Goal: Obtain resource: Download file/media

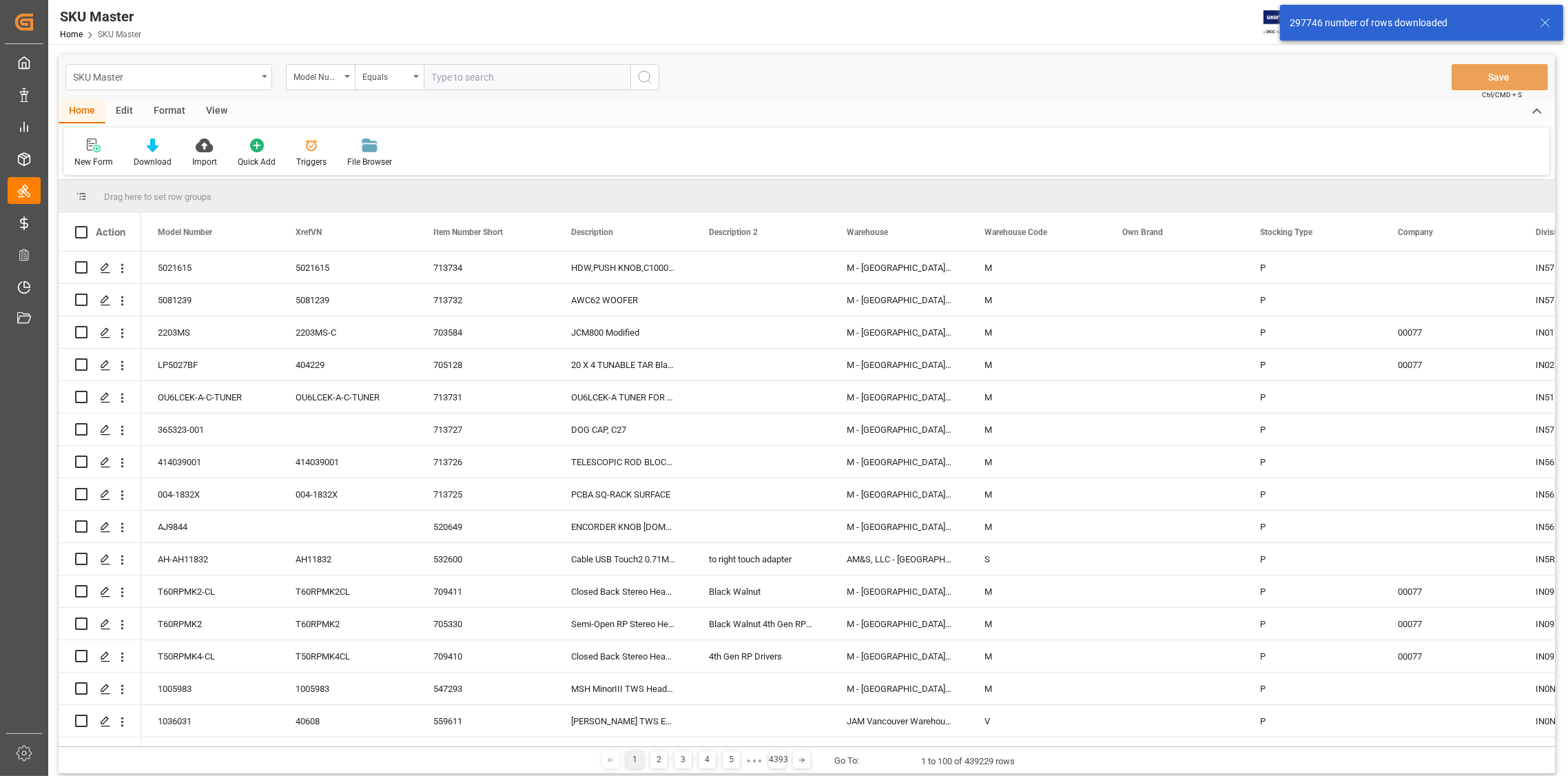
click at [261, 79] on div "SKU Master" at bounding box center [168, 77] width 207 height 26
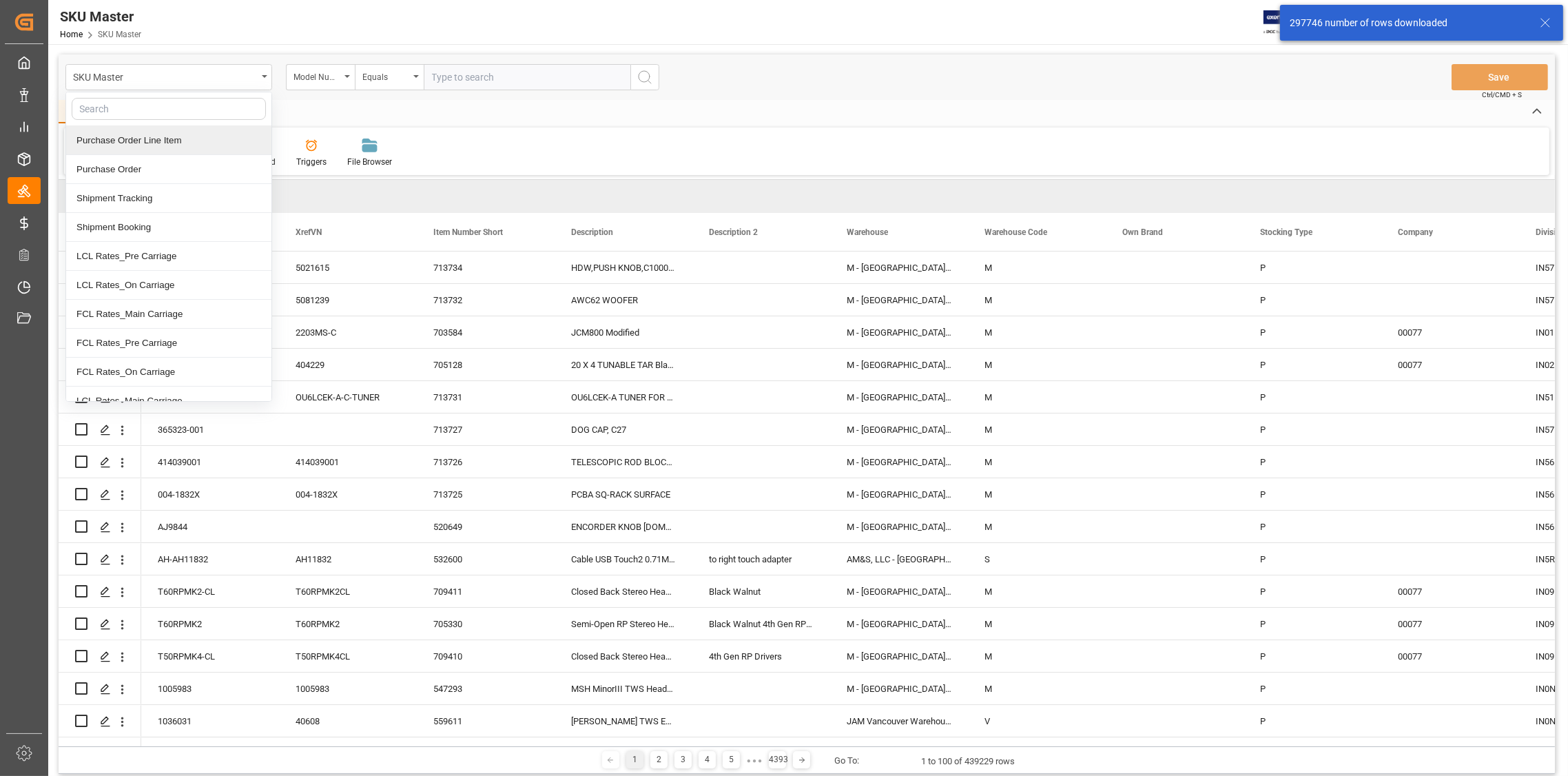
click at [161, 140] on div "Purchase Order Line Item" at bounding box center [168, 140] width 205 height 29
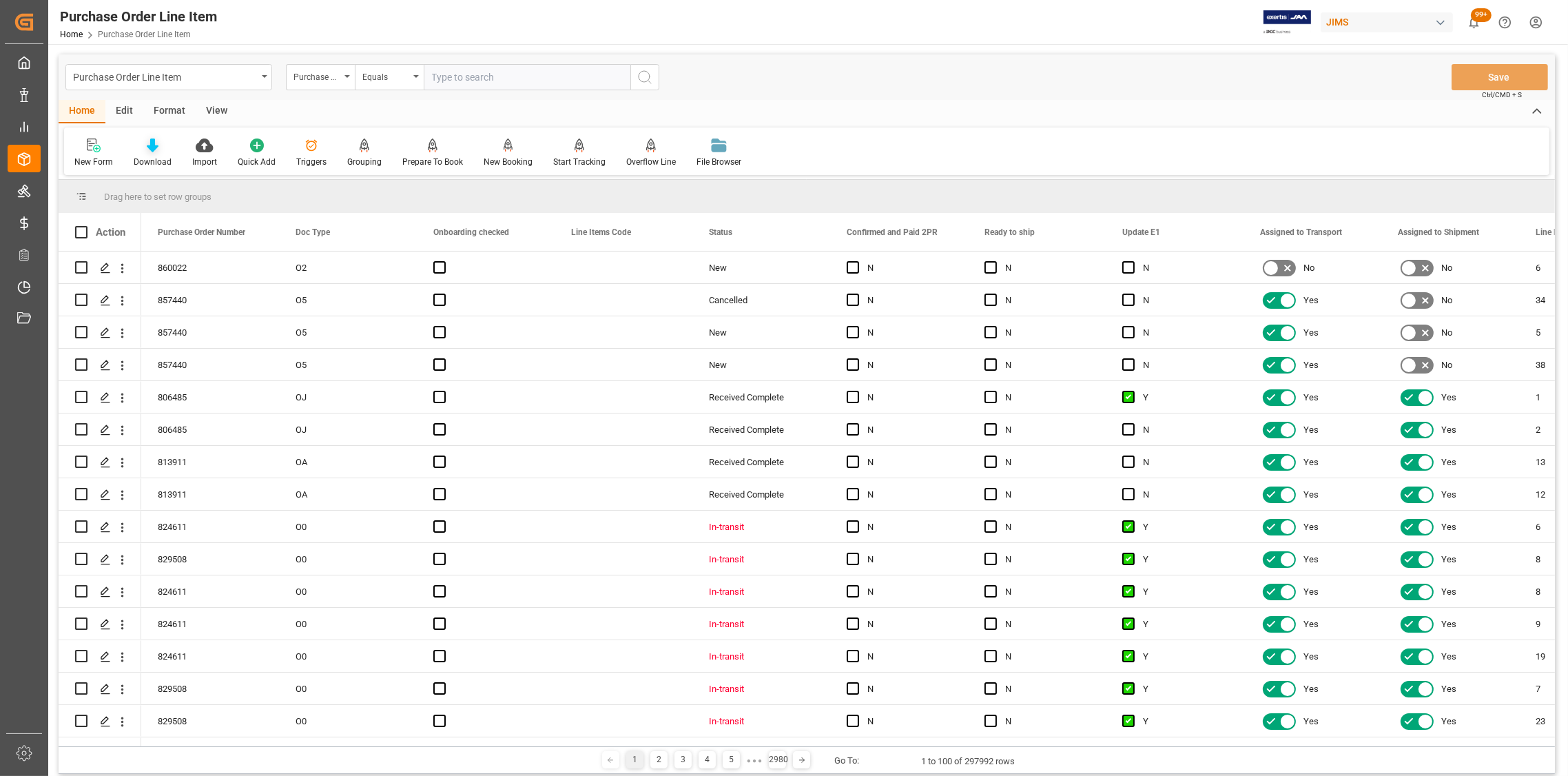
click at [155, 148] on icon at bounding box center [152, 145] width 12 height 14
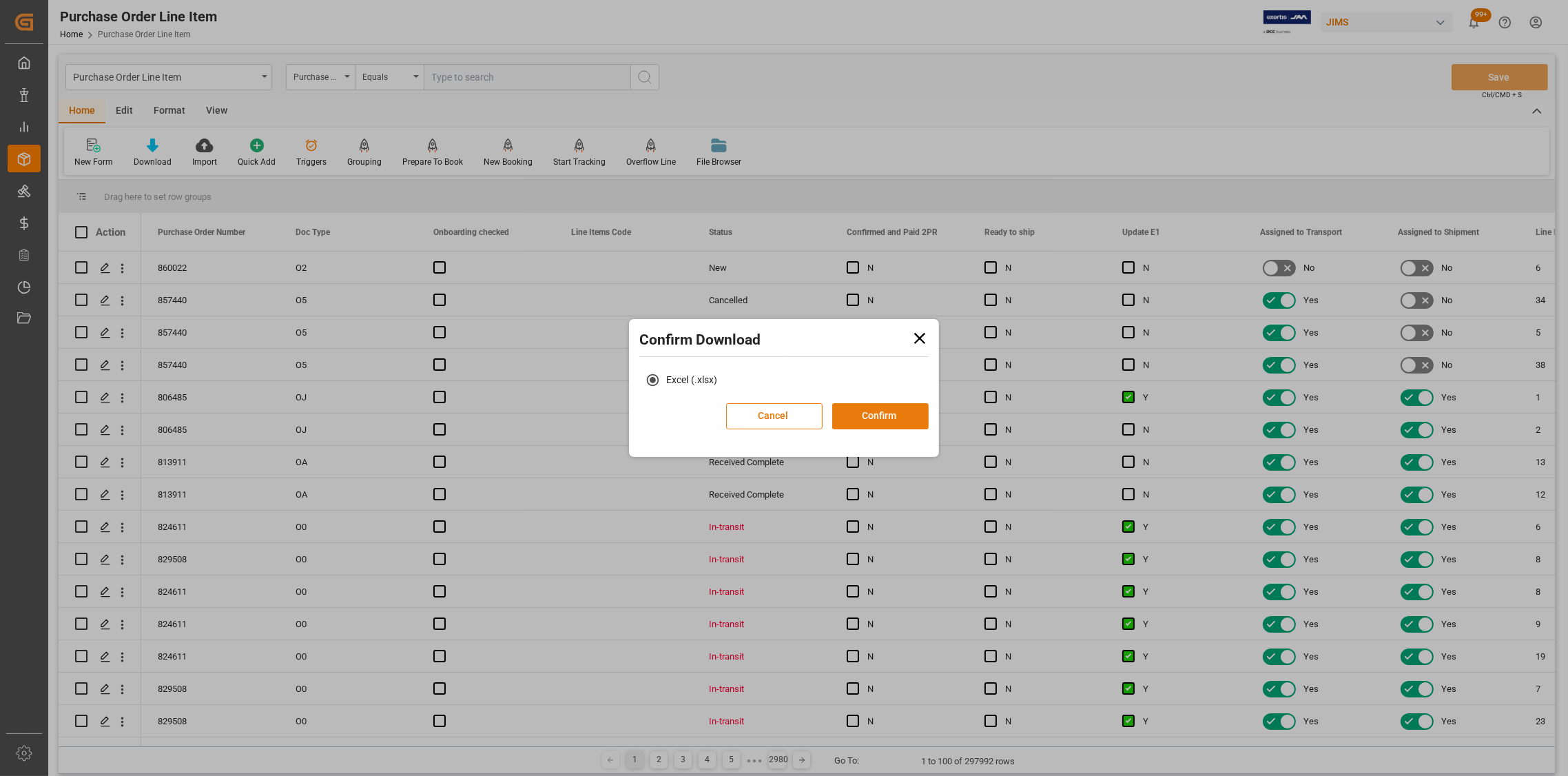
click at [894, 412] on button "Confirm" at bounding box center [880, 417] width 97 height 26
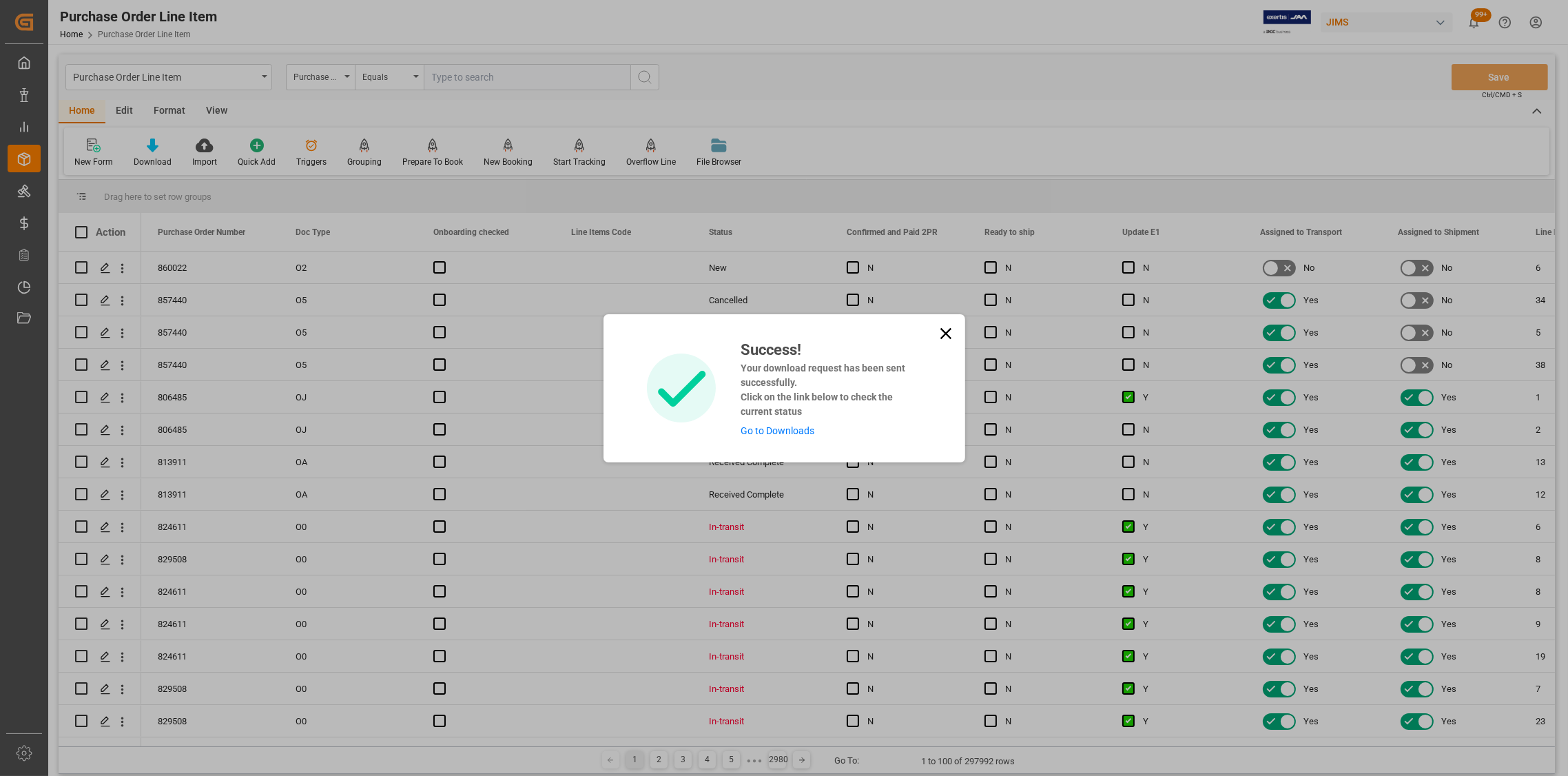
click at [944, 332] on icon at bounding box center [946, 333] width 11 height 11
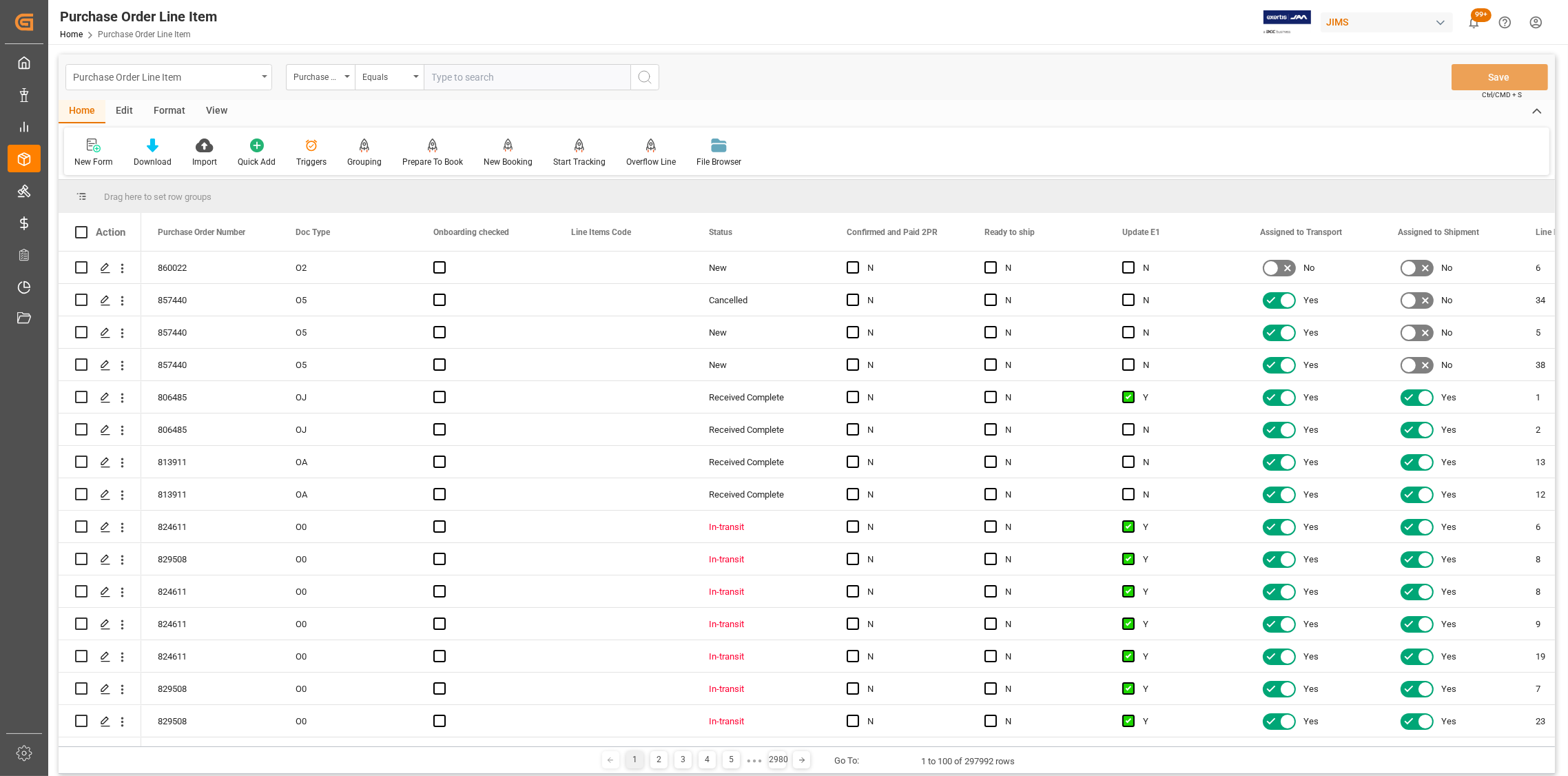
click at [263, 77] on icon "open menu" at bounding box center [265, 76] width 6 height 3
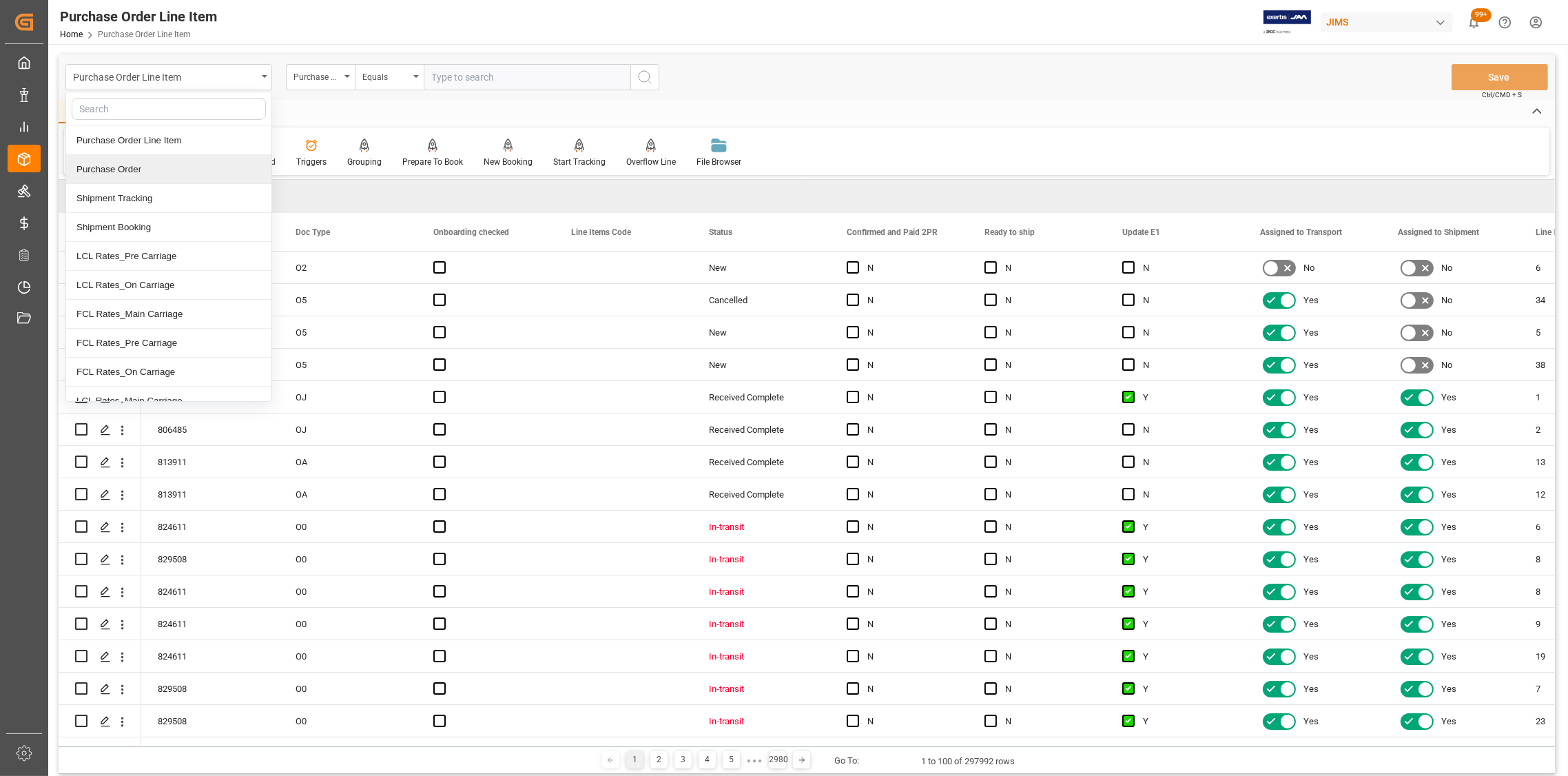
click at [104, 162] on div "Purchase Order" at bounding box center [168, 170] width 205 height 29
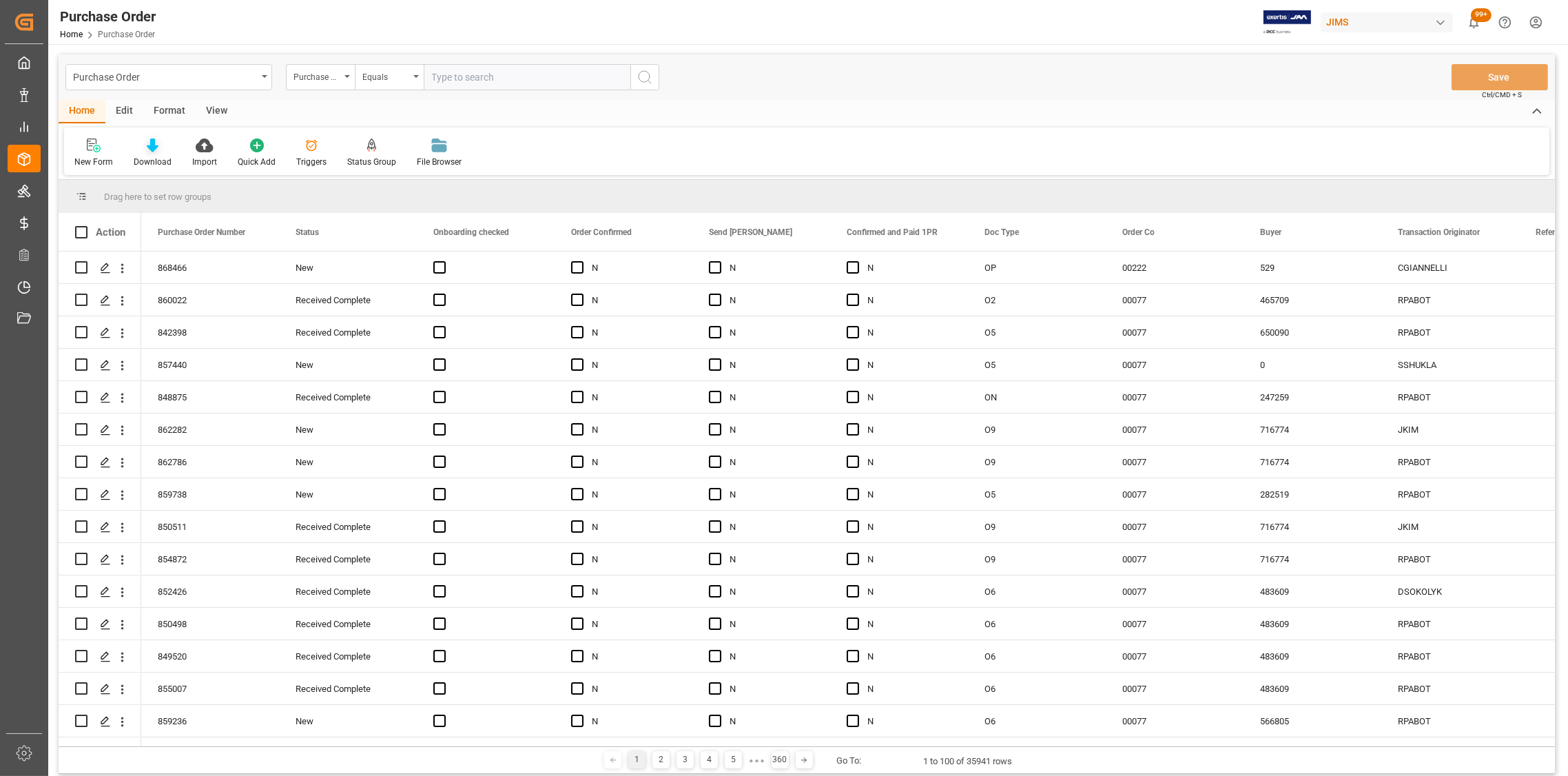
click at [149, 149] on icon at bounding box center [152, 145] width 12 height 14
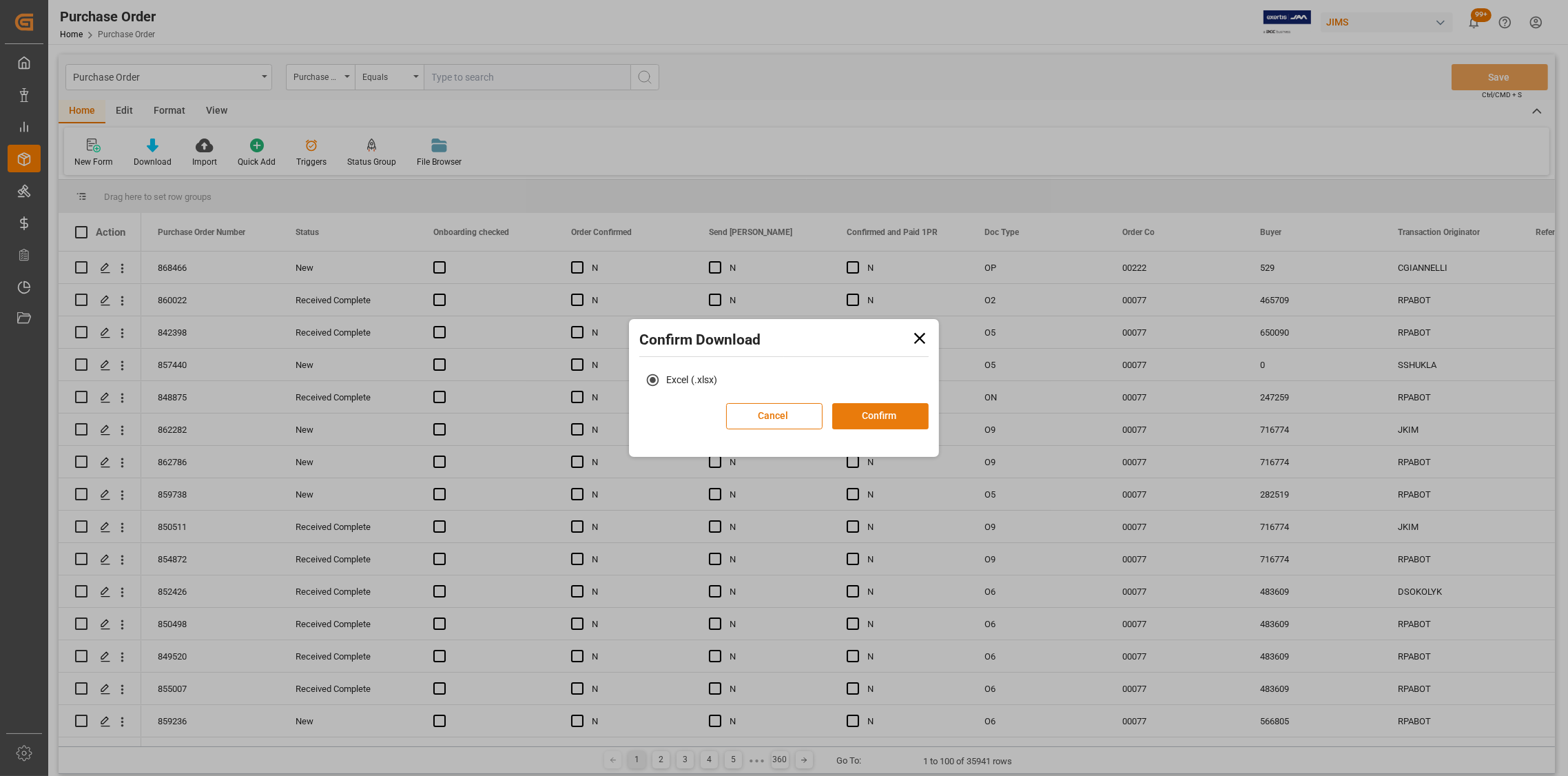
click at [846, 411] on button "Confirm" at bounding box center [880, 417] width 97 height 26
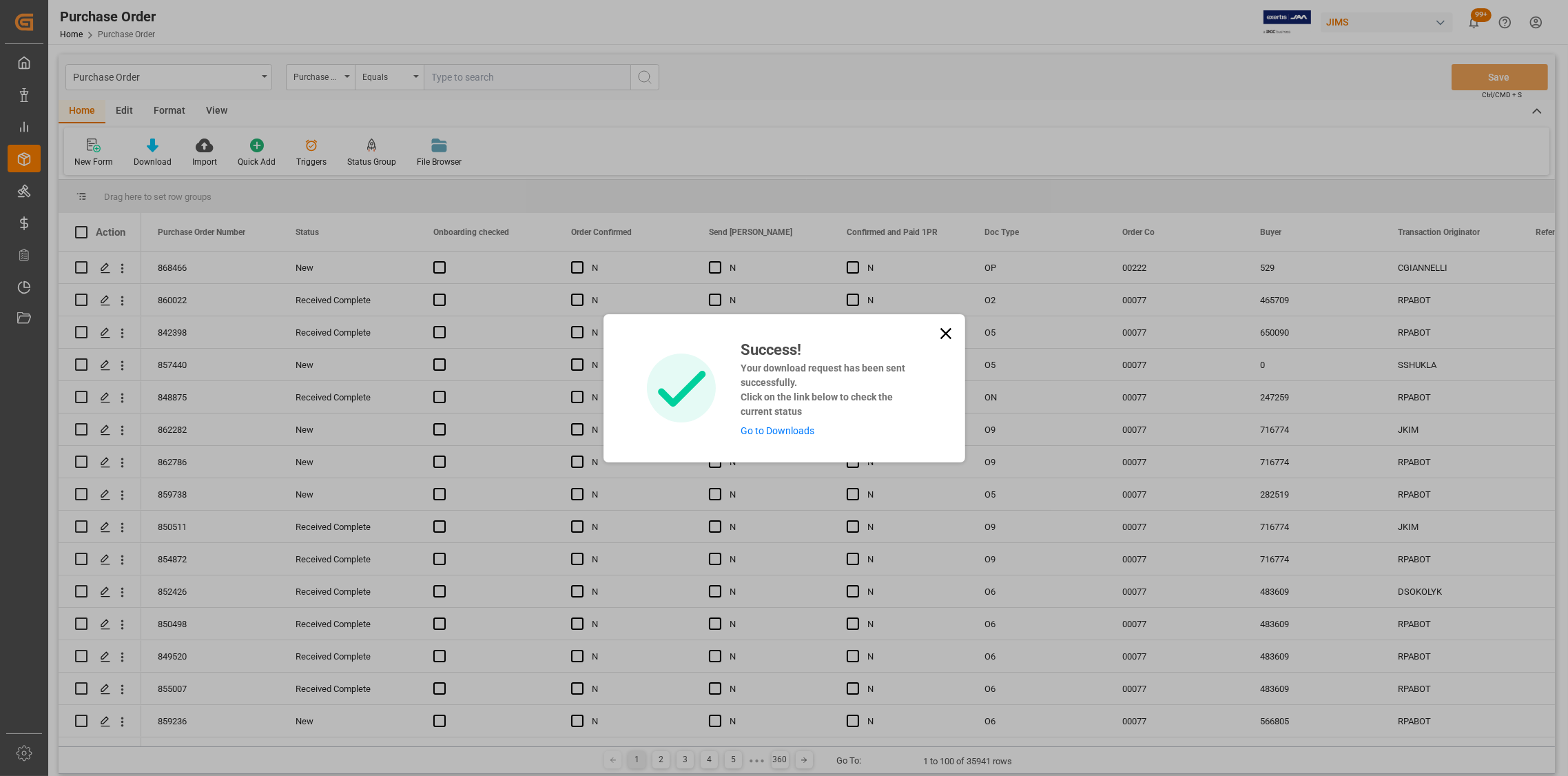
click at [942, 329] on icon at bounding box center [946, 334] width 19 height 19
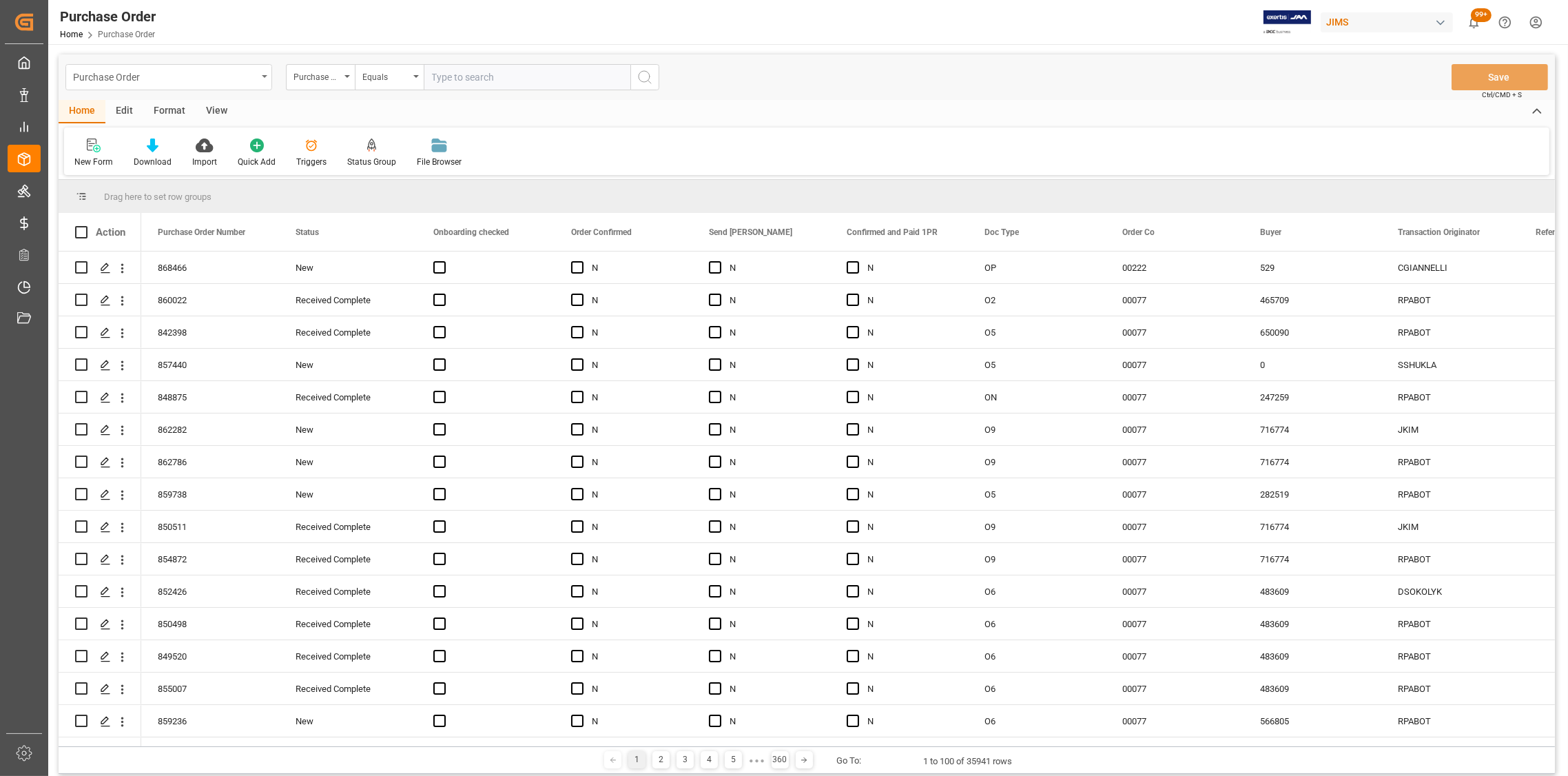
click at [264, 76] on icon "open menu" at bounding box center [265, 76] width 6 height 3
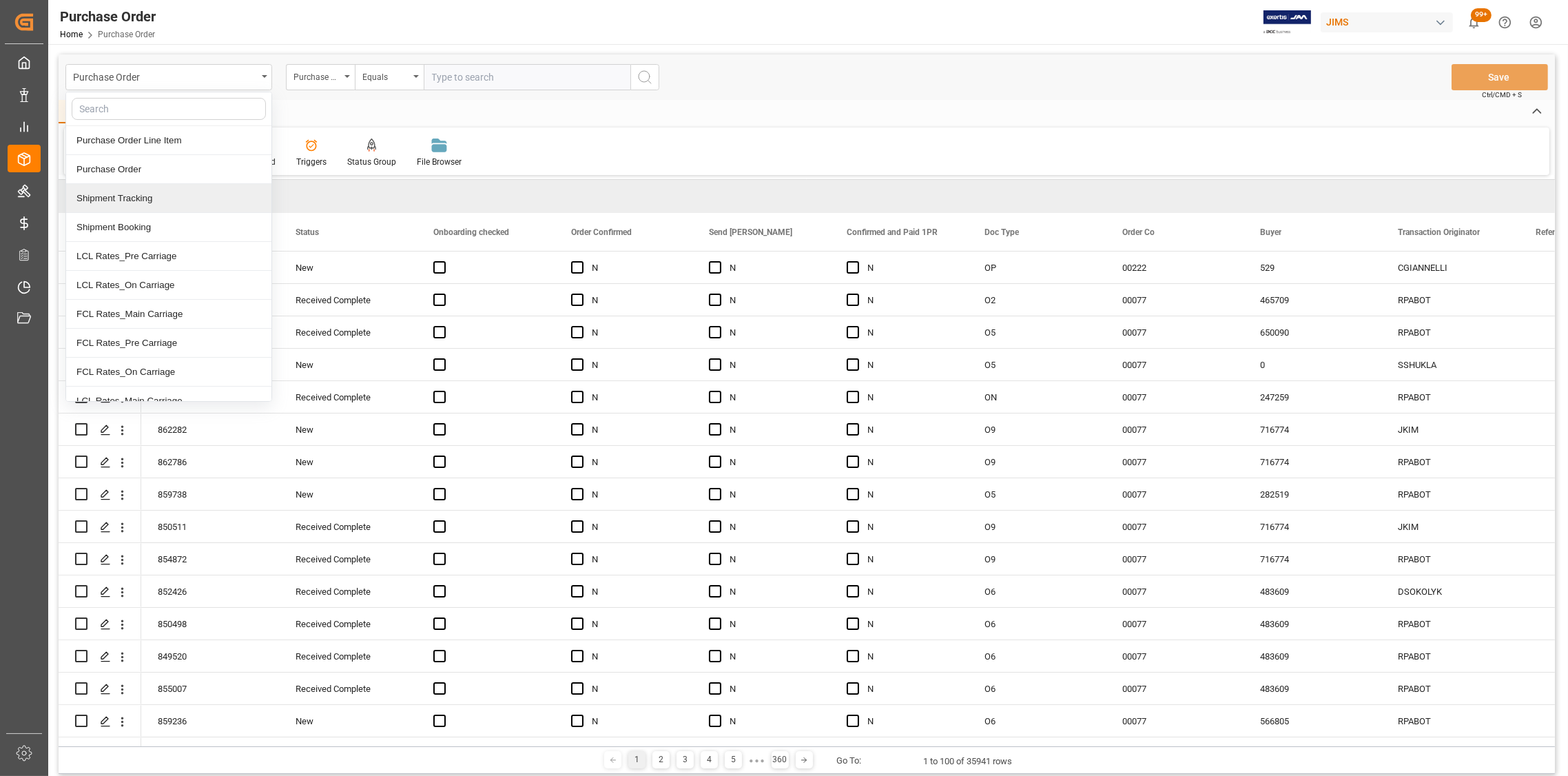
click at [147, 198] on div "Shipment Tracking" at bounding box center [168, 199] width 205 height 29
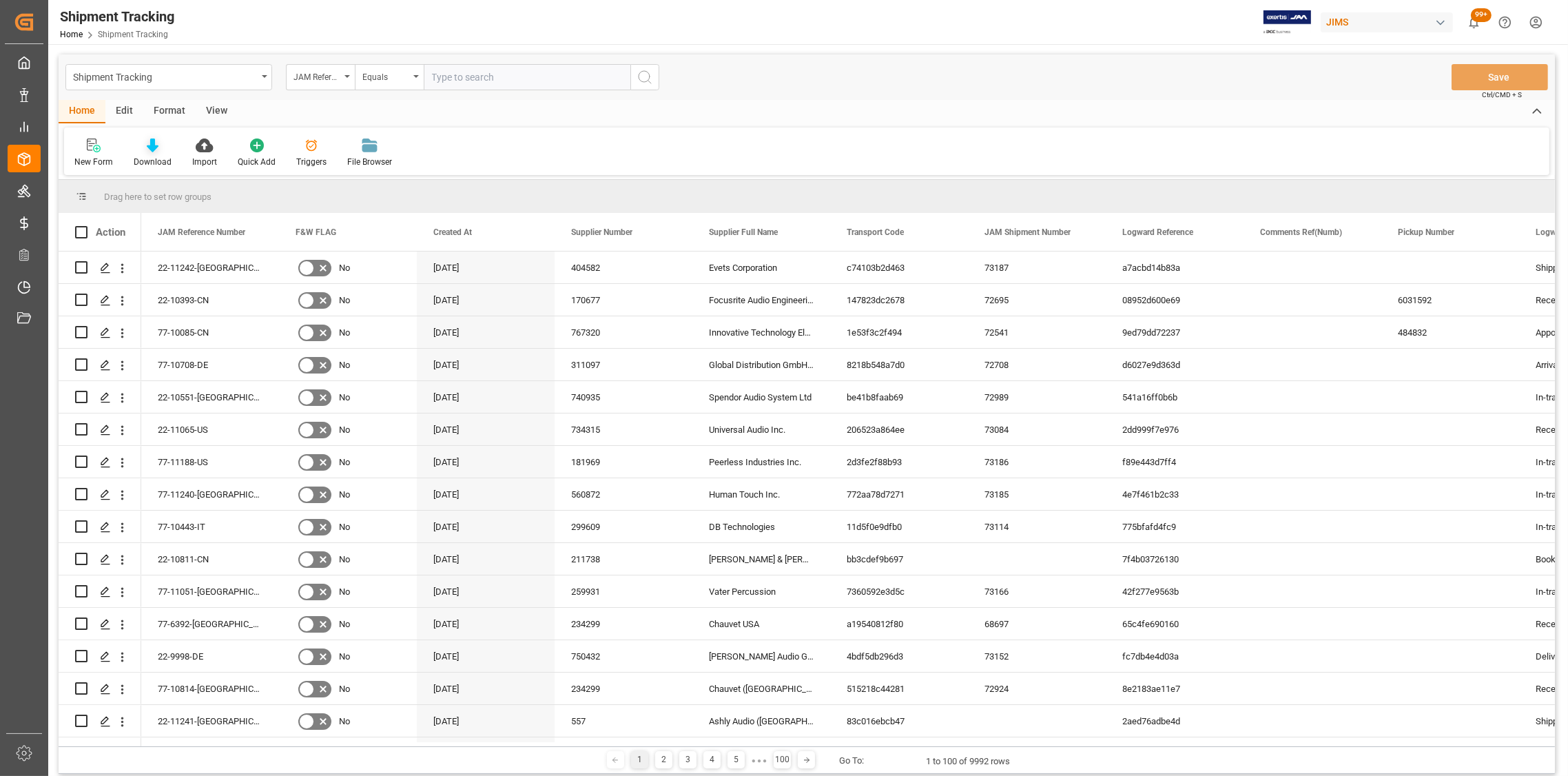
click at [152, 151] on icon at bounding box center [152, 145] width 12 height 14
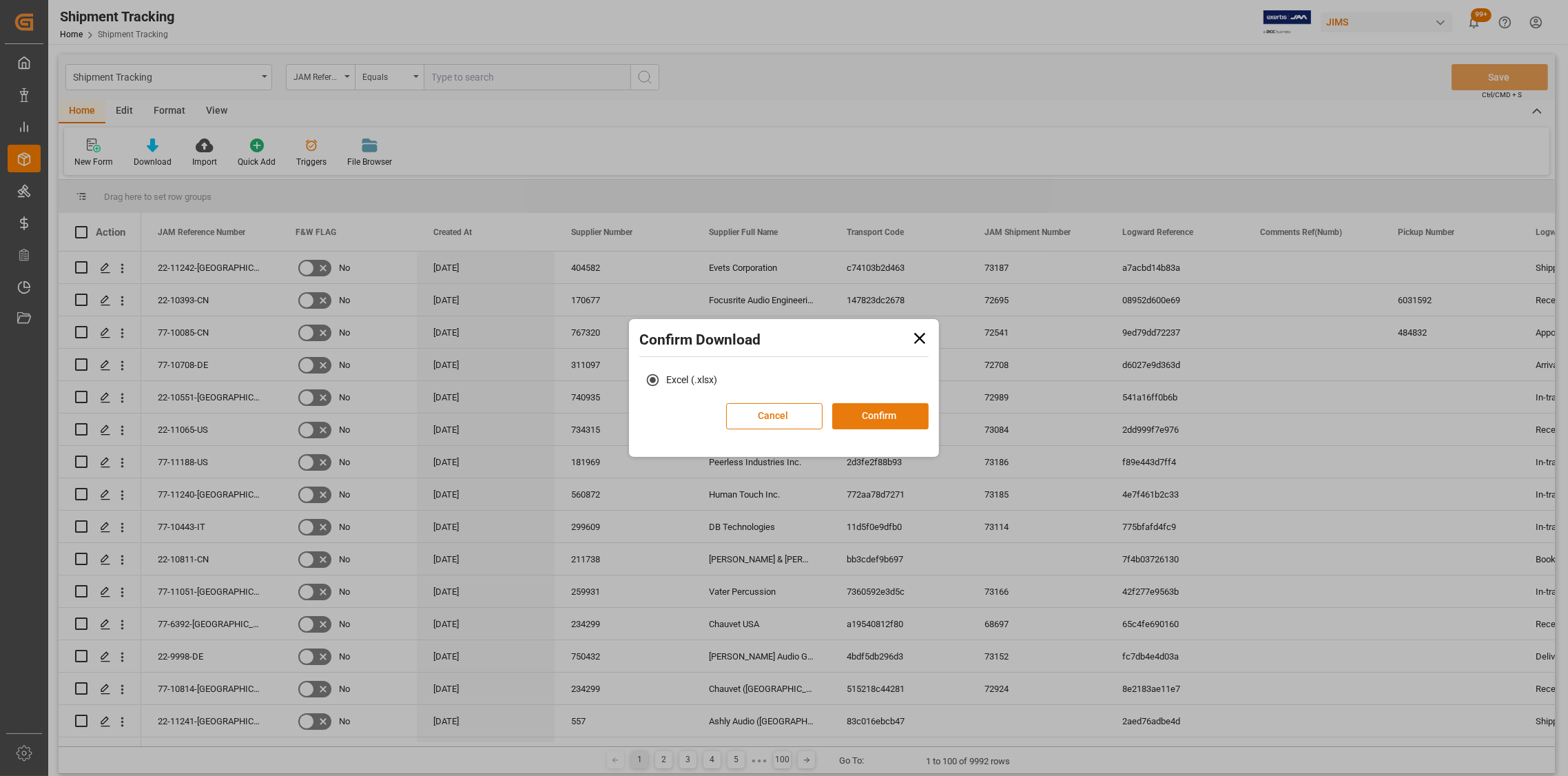
click at [852, 419] on button "Confirm" at bounding box center [880, 417] width 97 height 26
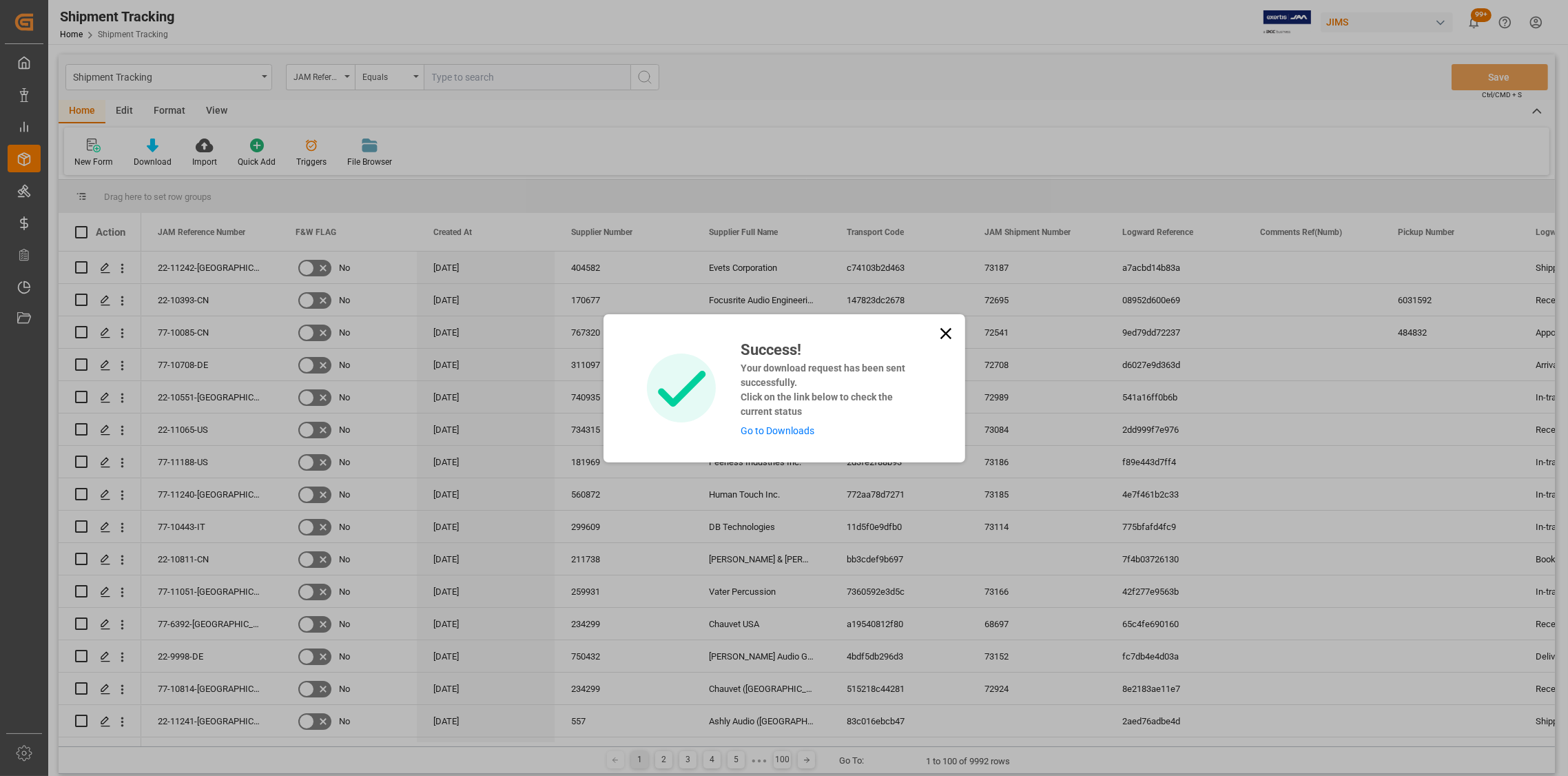
click at [946, 337] on icon at bounding box center [946, 334] width 19 height 19
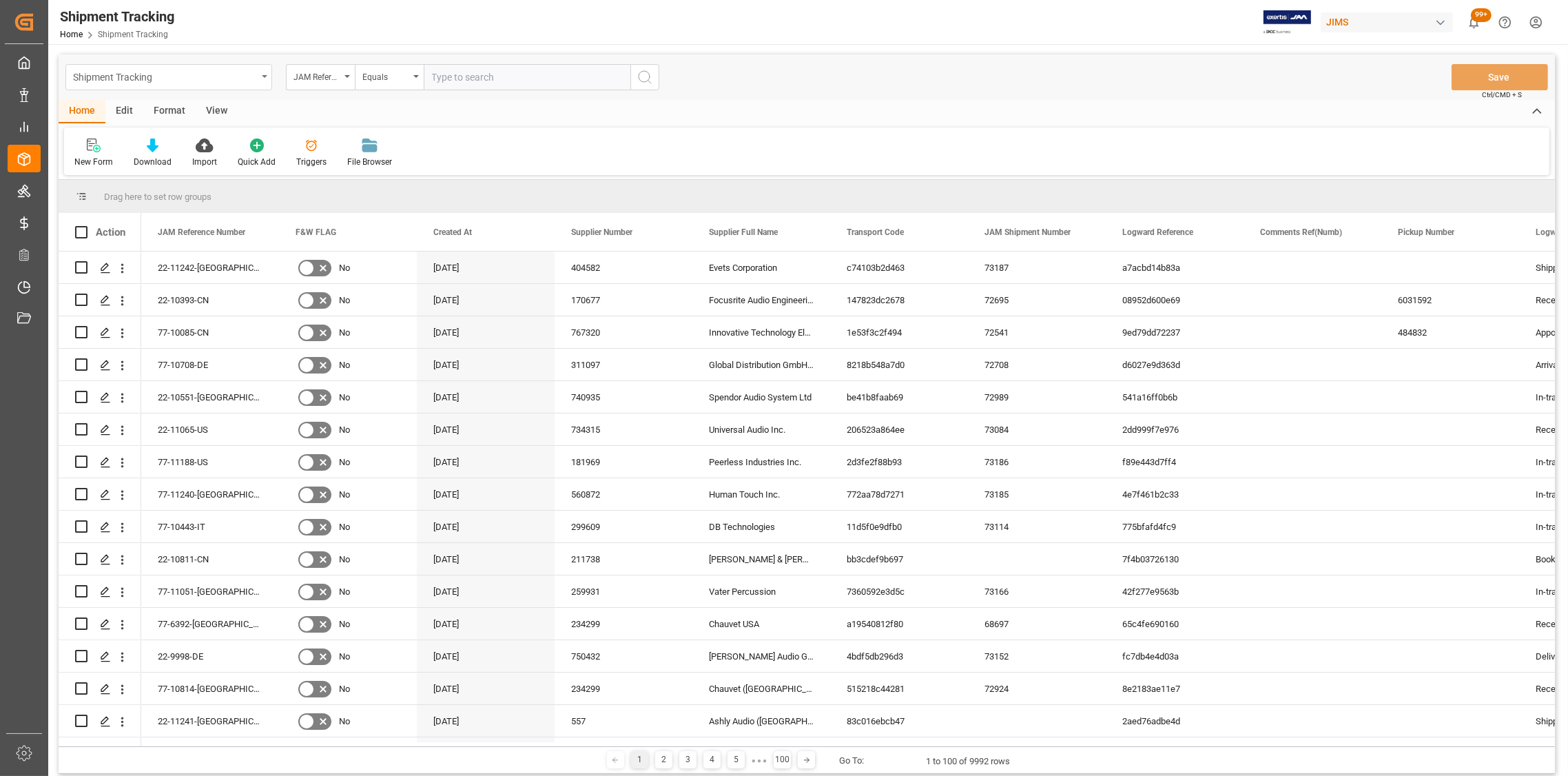
click at [262, 75] on icon "open menu" at bounding box center [265, 76] width 6 height 3
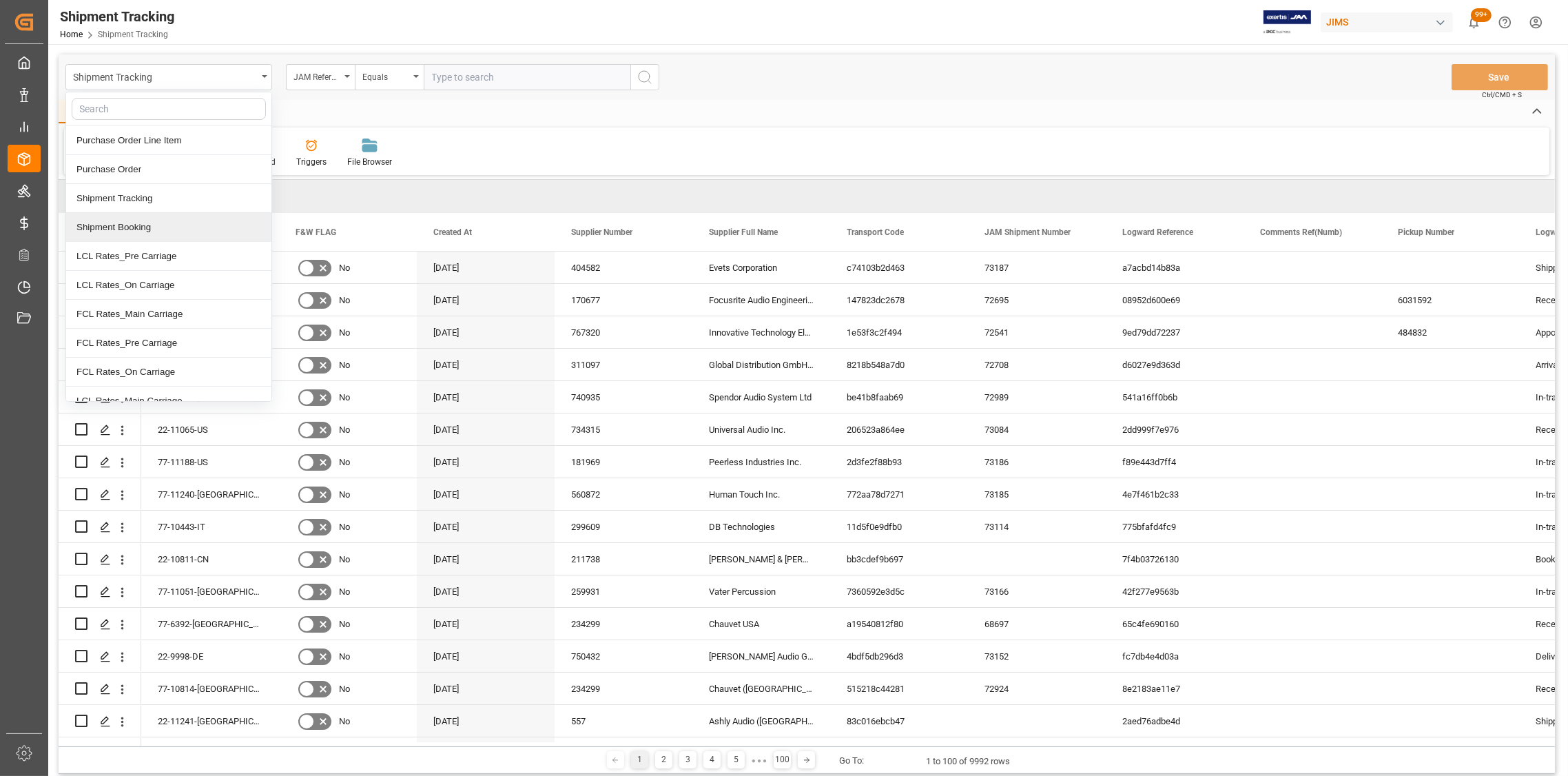
click at [141, 221] on div "Shipment Booking" at bounding box center [168, 227] width 205 height 29
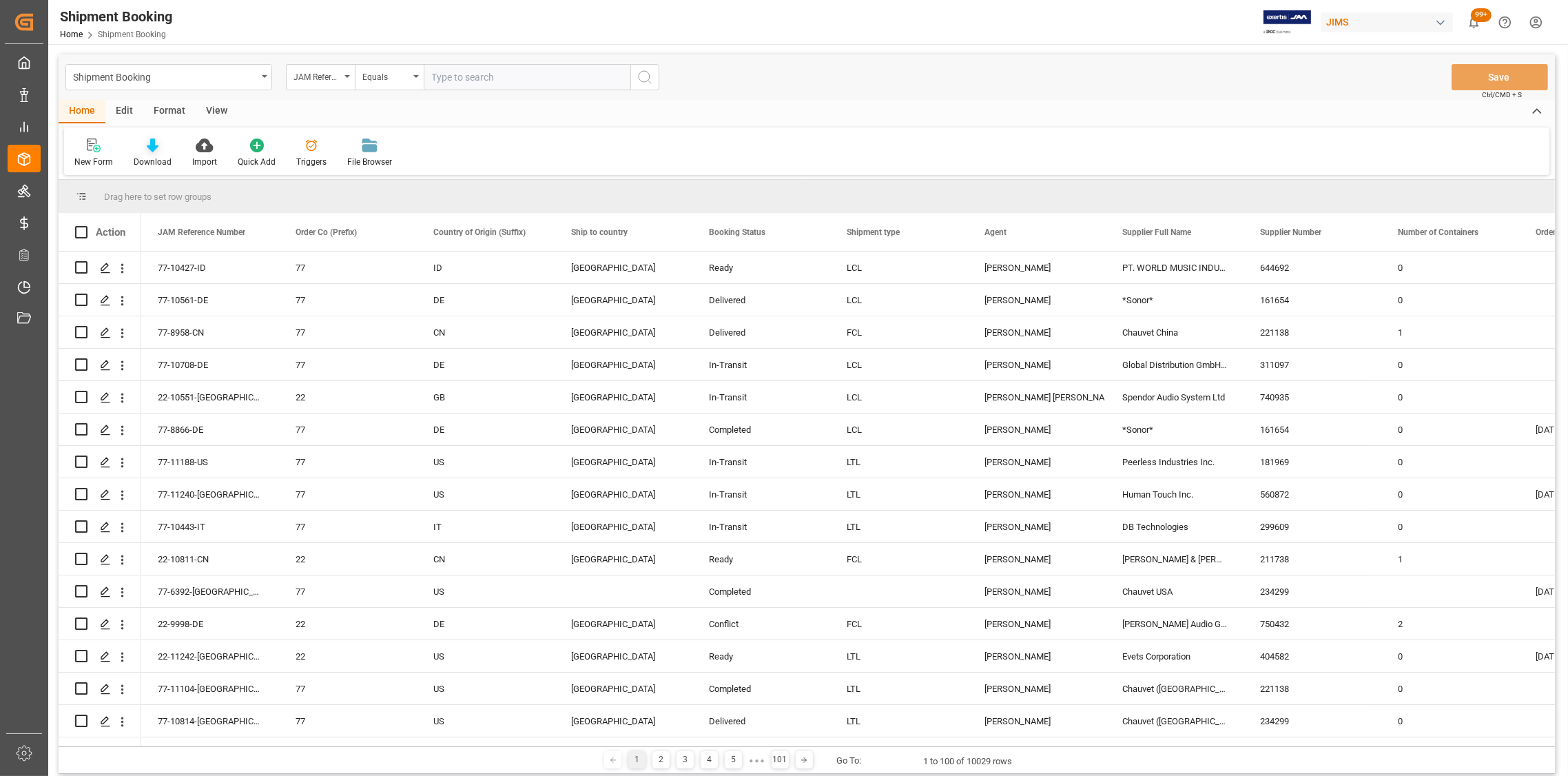
click at [154, 149] on icon at bounding box center [152, 145] width 12 height 14
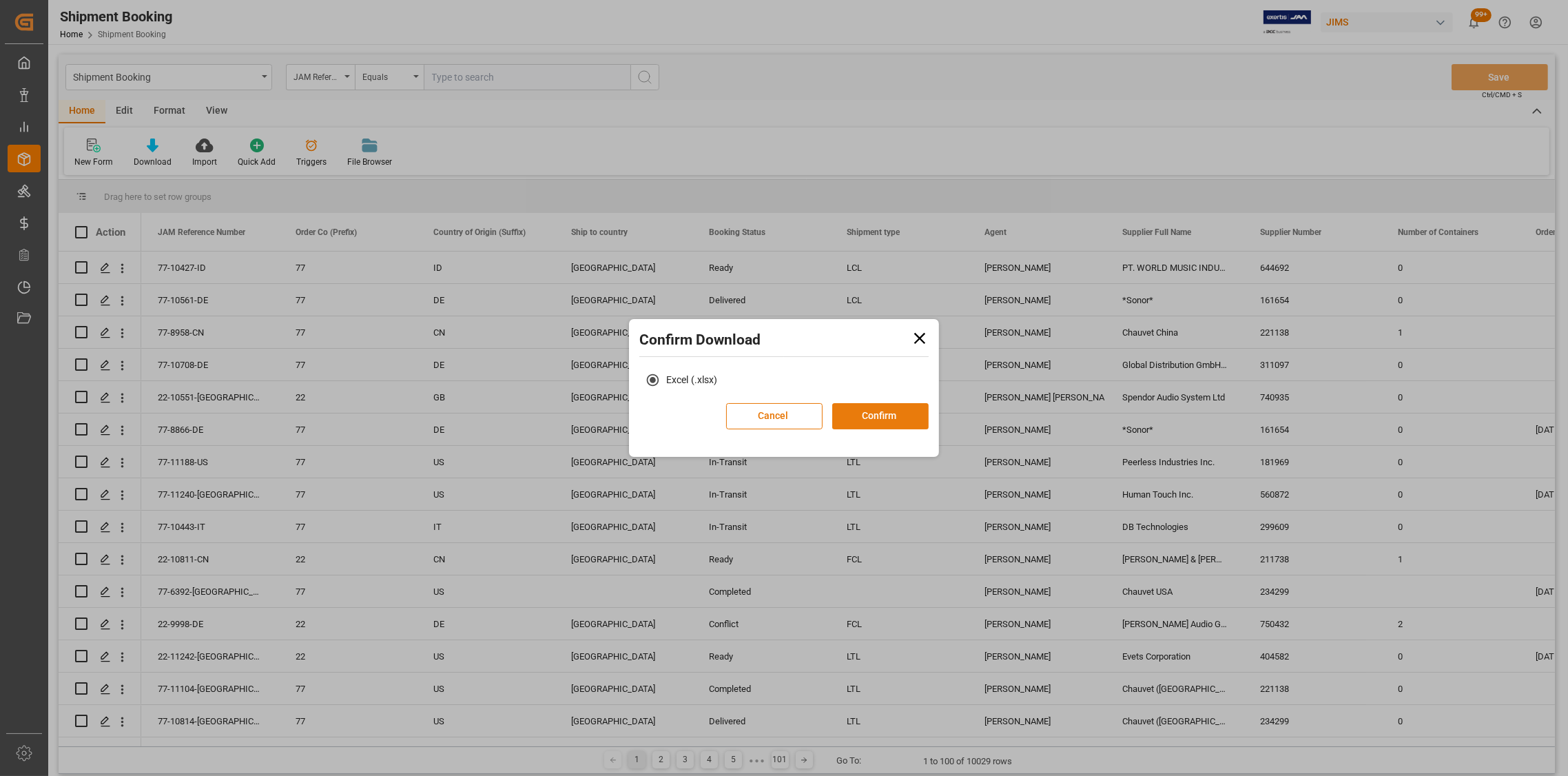
click at [871, 416] on button "Confirm" at bounding box center [880, 417] width 97 height 26
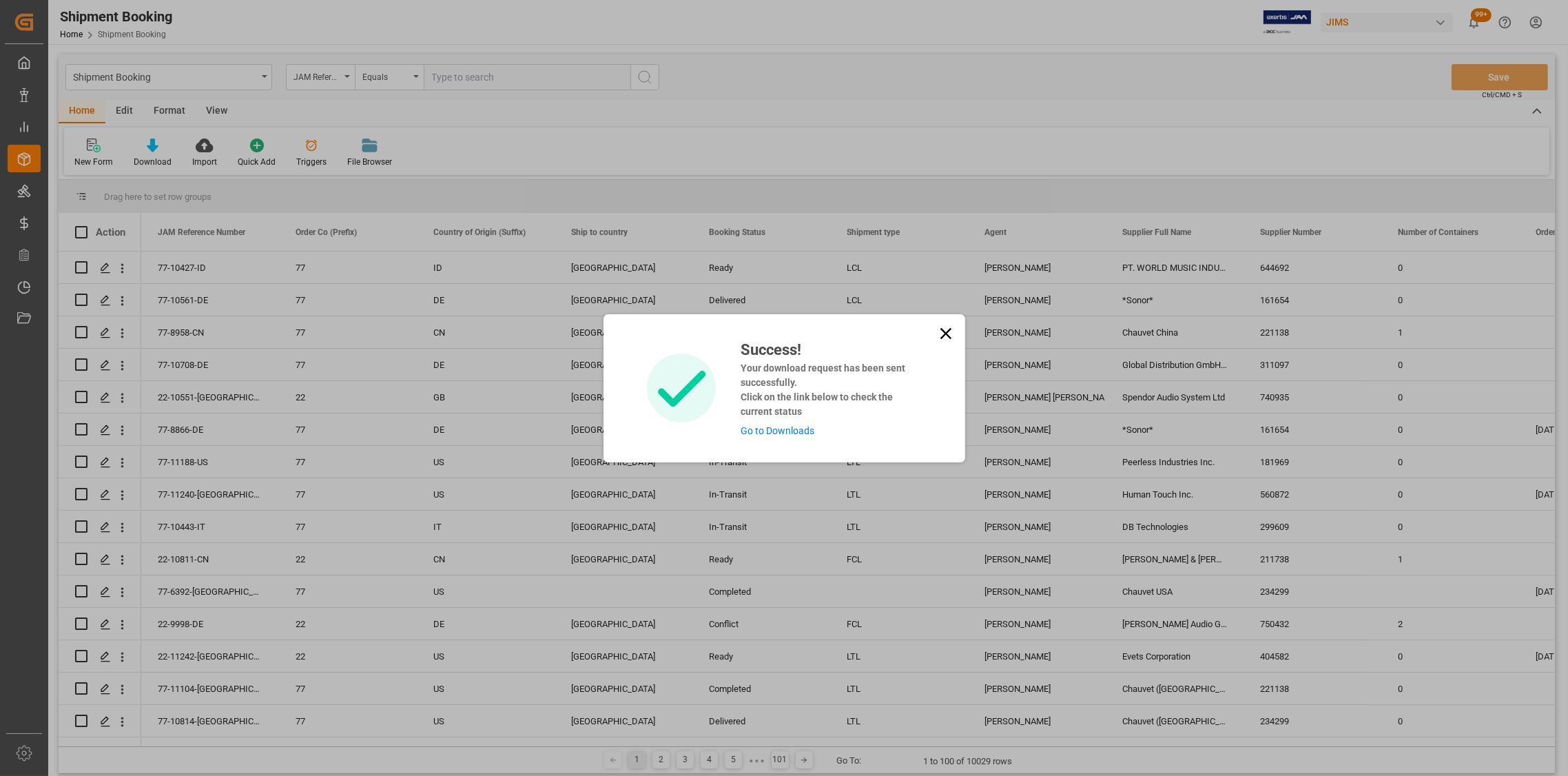
click at [756, 433] on link "Go to Downloads" at bounding box center [777, 430] width 74 height 11
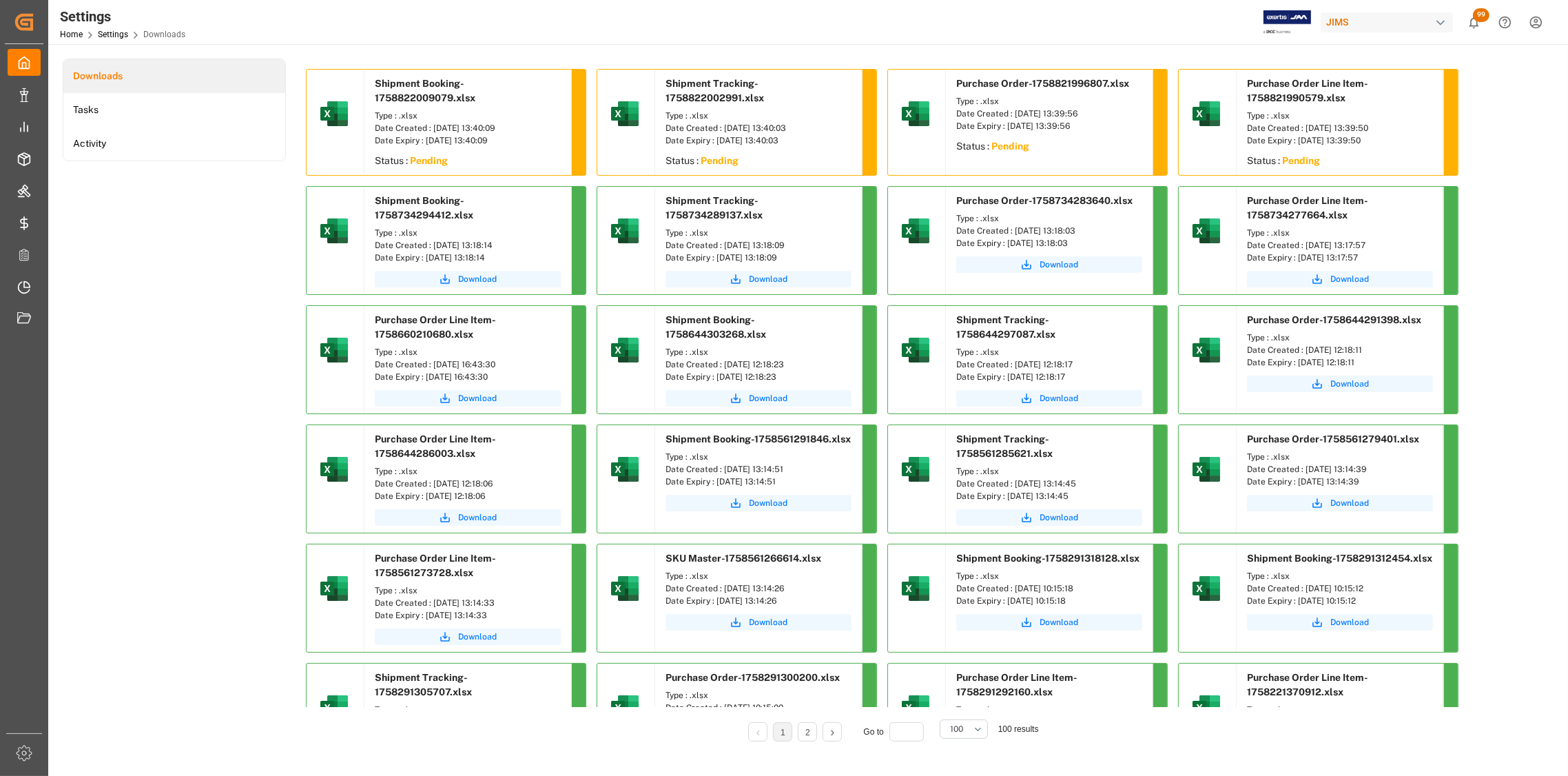
click at [524, 209] on div "Shipment Booking-1758734294412.xlsx" at bounding box center [467, 205] width 207 height 37
drag, startPoint x: 522, startPoint y: 248, endPoint x: 431, endPoint y: 248, distance: 91.0
click at [431, 248] on div "Date Created : [DATE] 13:18:14" at bounding box center [468, 245] width 186 height 13
copy div "[DATE] 13:18:14"
drag, startPoint x: 814, startPoint y: 242, endPoint x: 723, endPoint y: 245, distance: 91.0
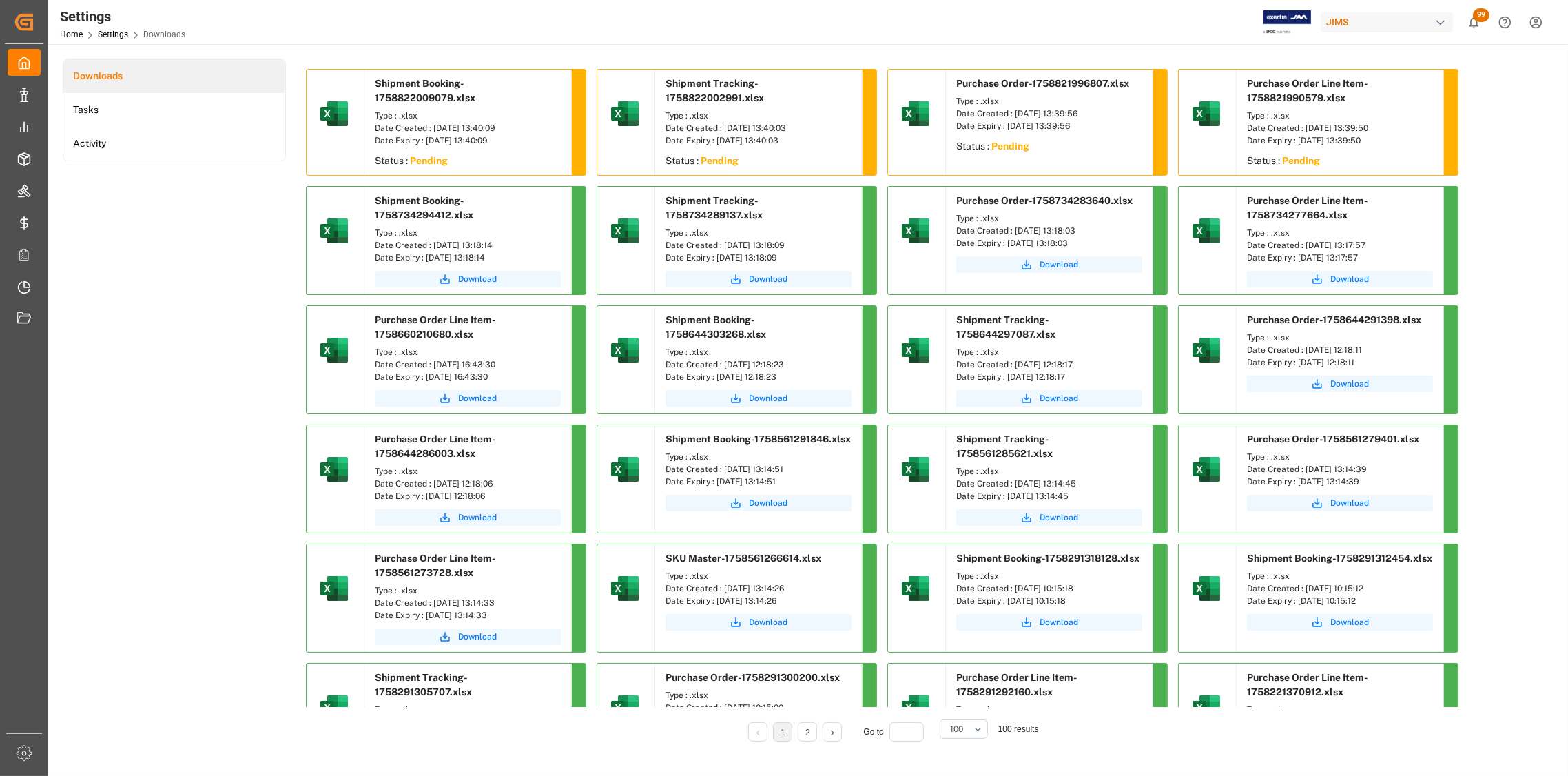
click at [723, 245] on div "Date Created : [DATE] 13:18:09" at bounding box center [759, 245] width 186 height 13
copy div "[DATE] 13:18:09"
drag, startPoint x: 1111, startPoint y: 232, endPoint x: 1015, endPoint y: 235, distance: 96.0
click at [1015, 235] on div "Date Created : [DATE] 13:18:03" at bounding box center [1049, 231] width 186 height 13
copy div "[DATE] 13:18:03"
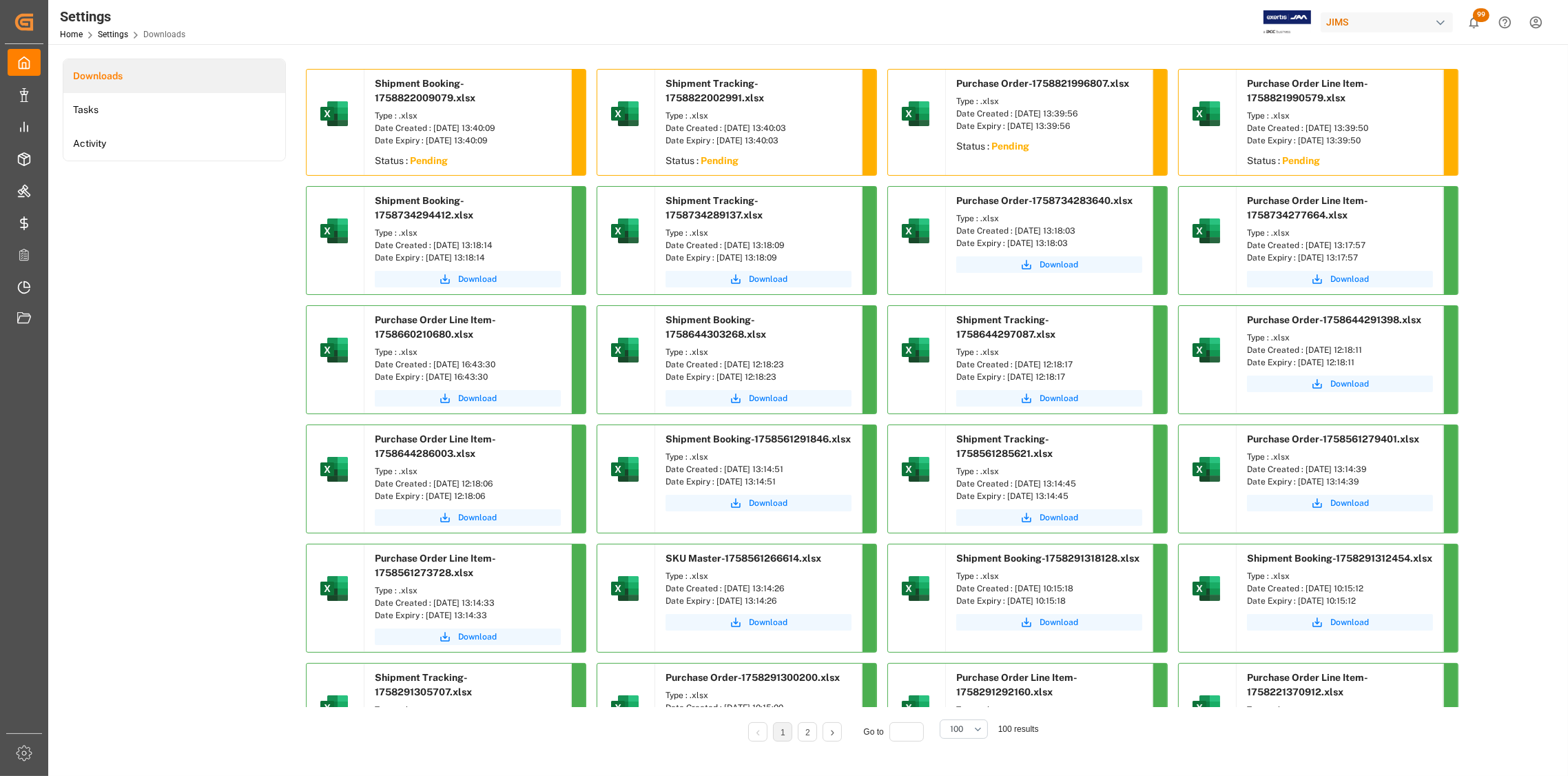
drag, startPoint x: 1397, startPoint y: 243, endPoint x: 1304, endPoint y: 248, distance: 93.1
click at [1304, 248] on div "Date Created : [DATE] 13:17:57" at bounding box center [1340, 245] width 186 height 13
copy div "[DATE] 13:17:57"
